Goal: Navigation & Orientation: Find specific page/section

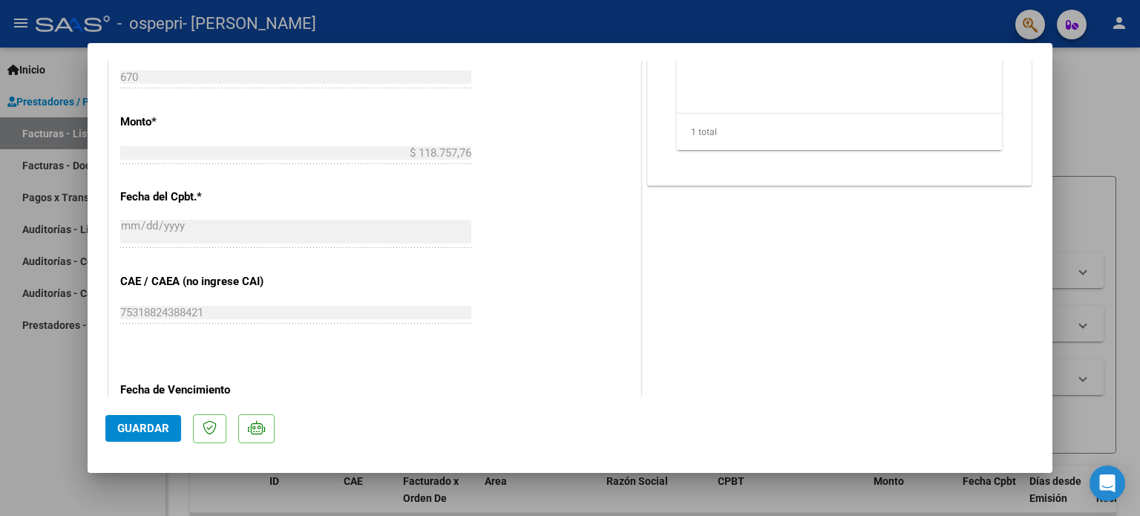
scroll to position [57, 0]
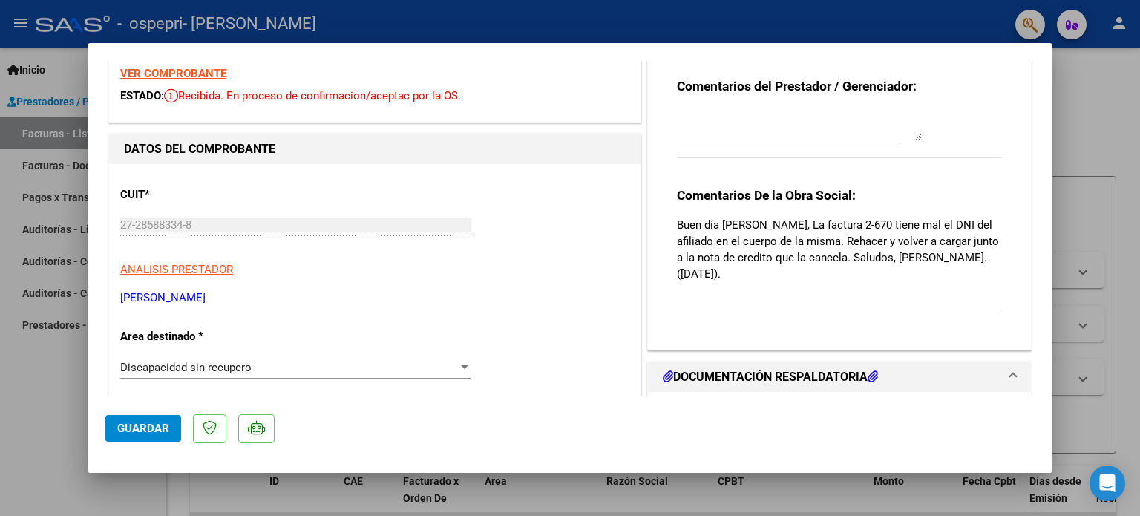
click at [65, 74] on div at bounding box center [570, 258] width 1140 height 516
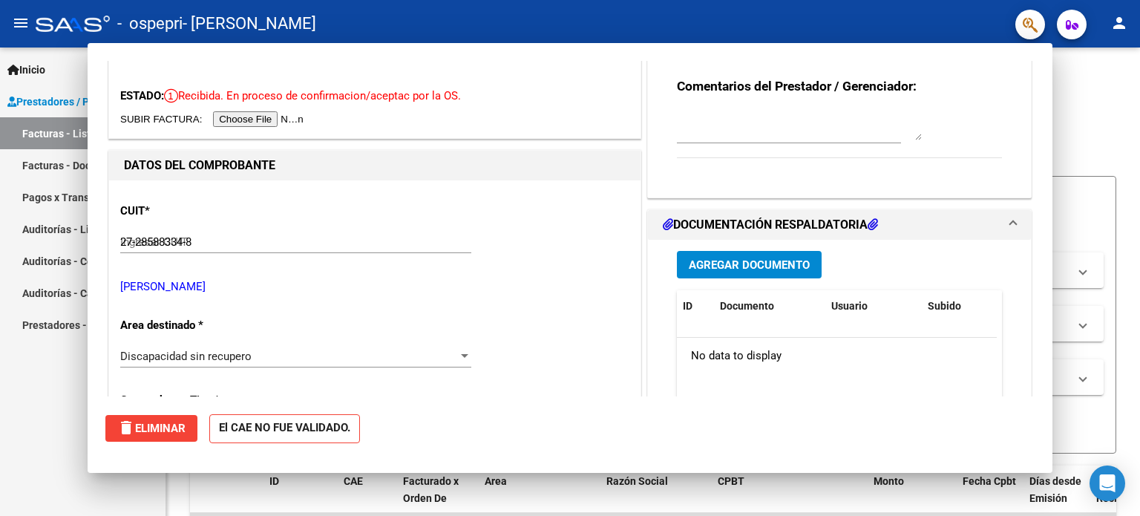
type input "$ 0,00"
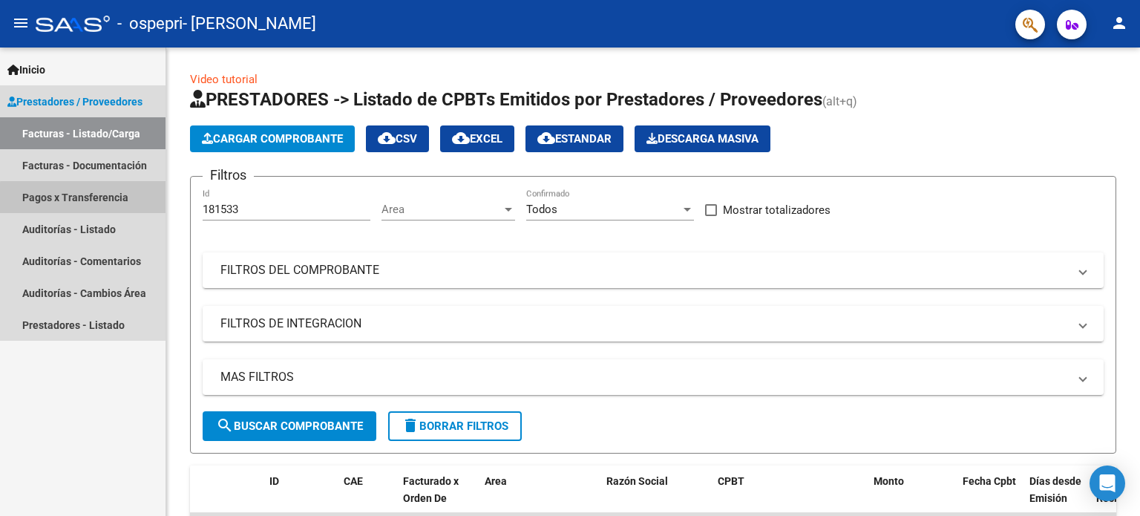
click at [87, 198] on link "Pagos x Transferencia" at bounding box center [83, 197] width 166 height 32
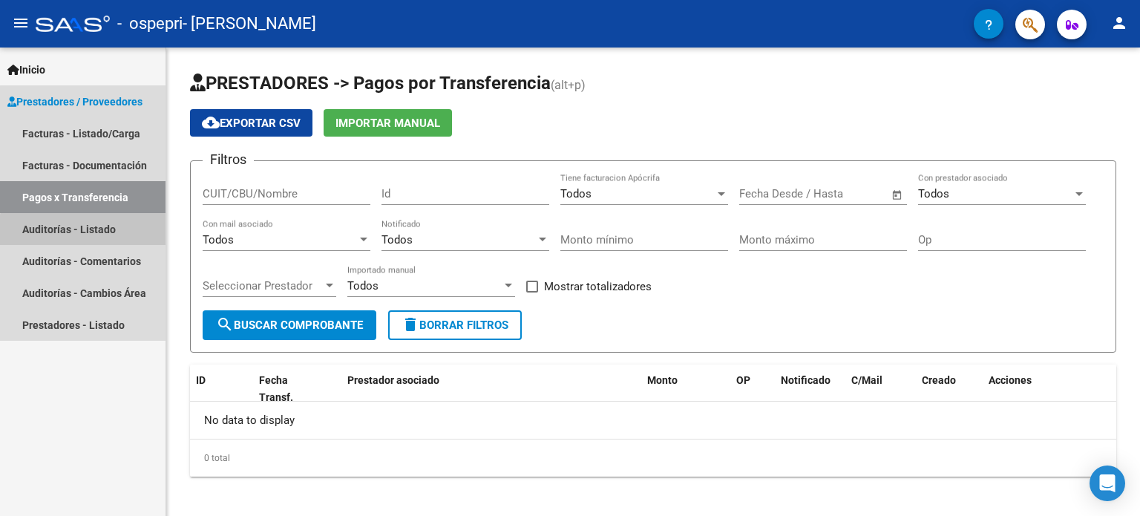
click at [111, 237] on link "Auditorías - Listado" at bounding box center [83, 229] width 166 height 32
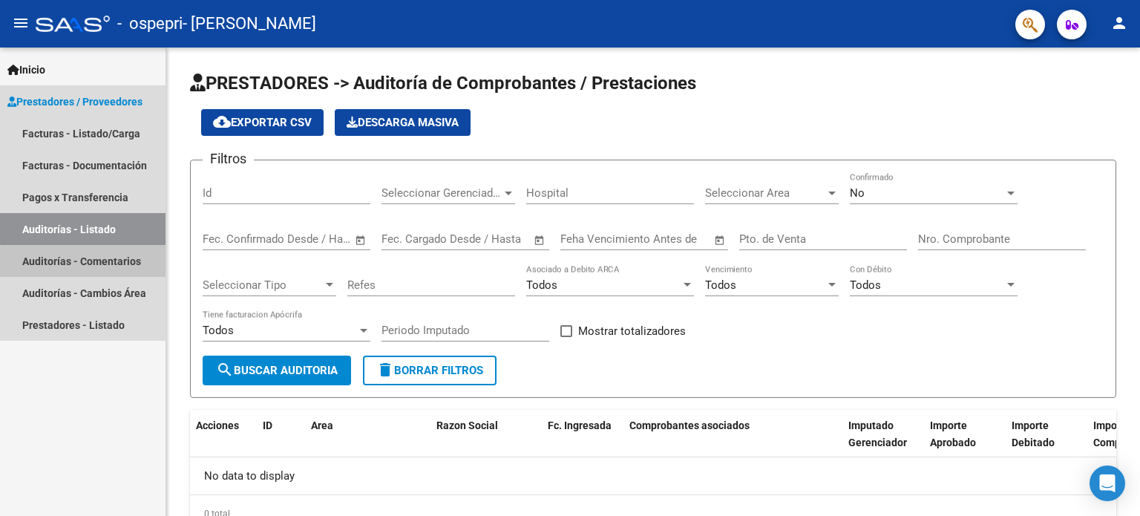
click at [109, 265] on link "Auditorías - Comentarios" at bounding box center [83, 261] width 166 height 32
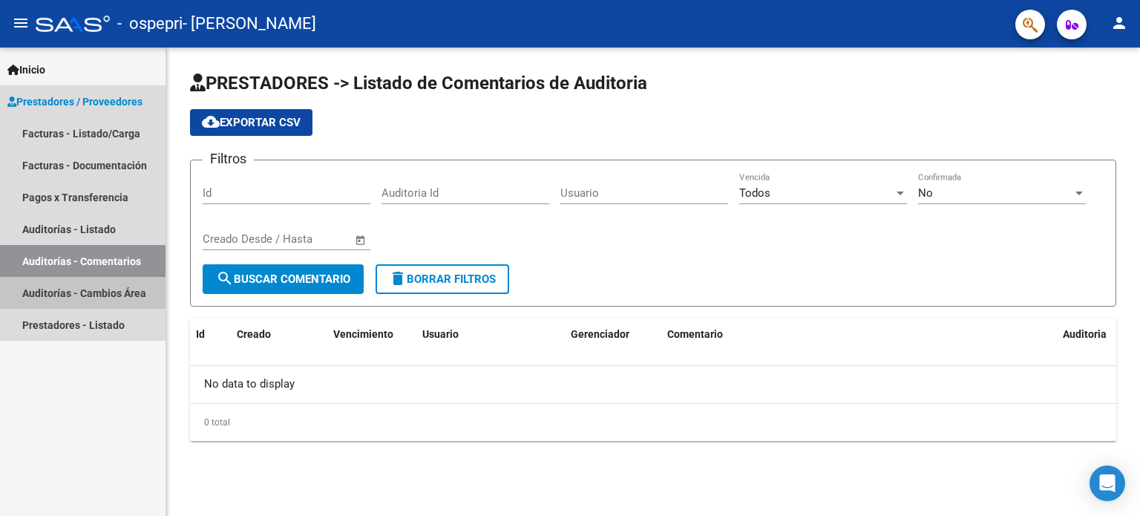
click at [103, 291] on link "Auditorías - Cambios Área" at bounding box center [83, 293] width 166 height 32
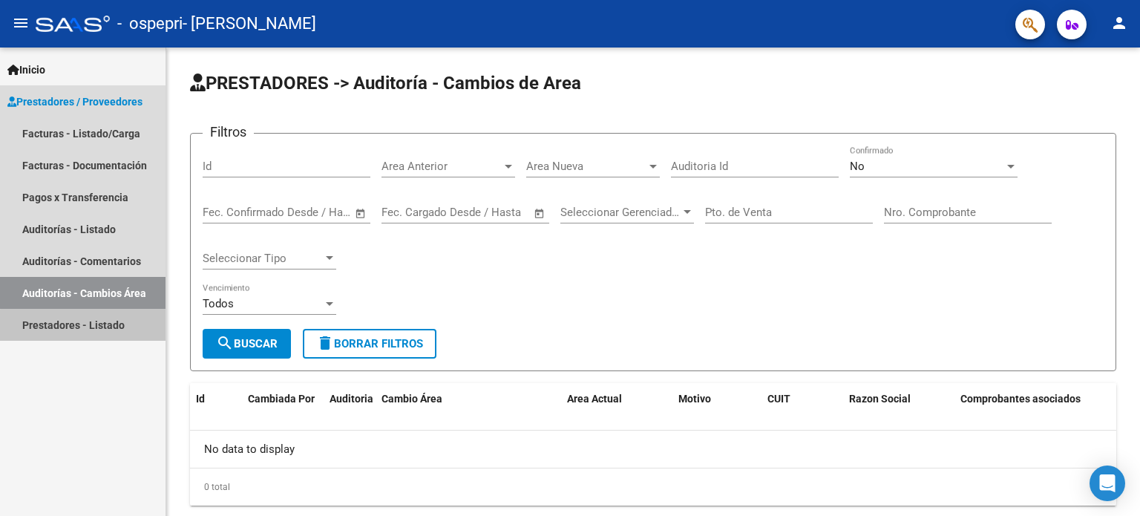
click at [85, 329] on link "Prestadores - Listado" at bounding box center [83, 325] width 166 height 32
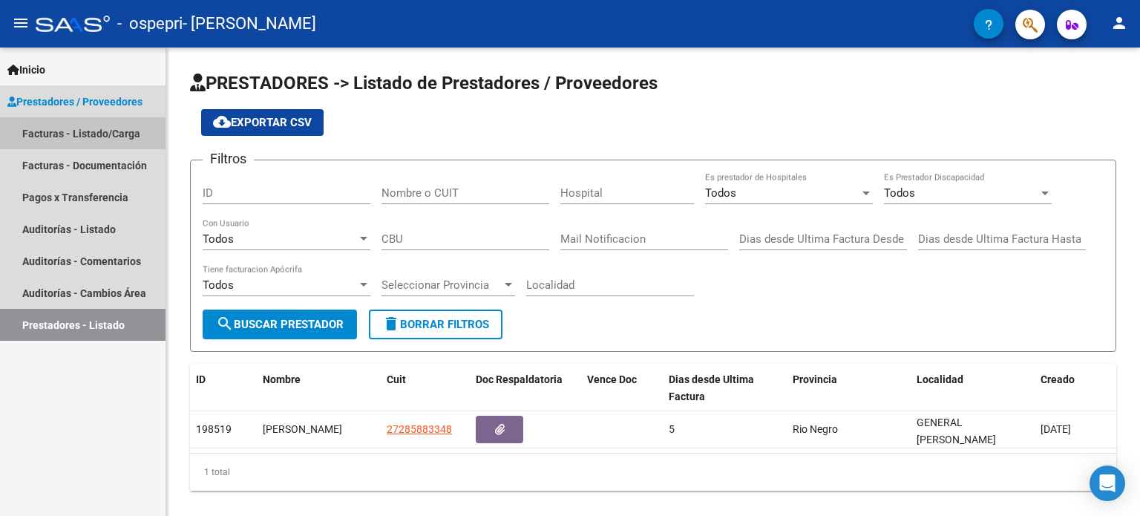
click at [75, 141] on link "Facturas - Listado/Carga" at bounding box center [83, 133] width 166 height 32
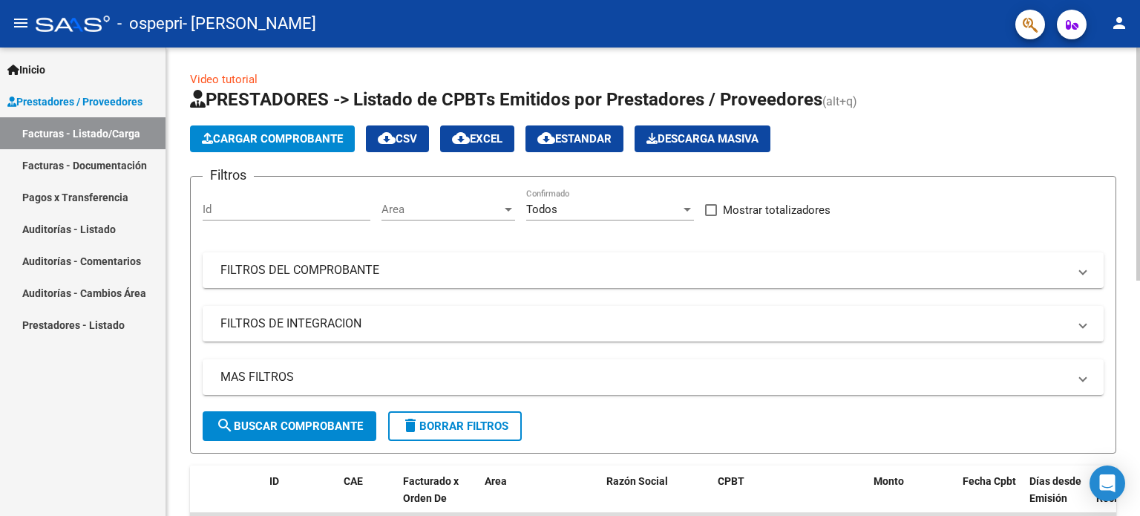
click at [1128, 91] on div "Video tutorial PRESTADORES -> Listado de CPBTs Emitidos por Prestadores / Prove…" at bounding box center [655, 514] width 978 height 933
